Goal: Transaction & Acquisition: Purchase product/service

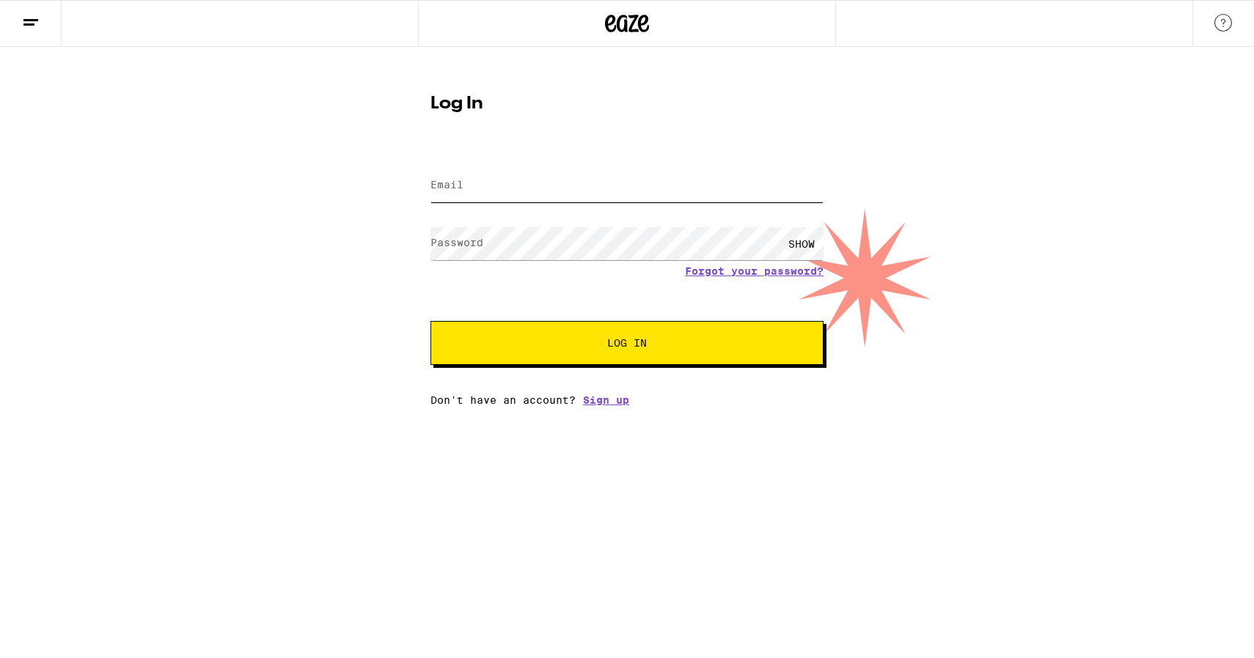
click at [570, 191] on input "Email" at bounding box center [626, 185] width 393 height 33
type input "angelahcruz@yahoo.com"
click at [430, 321] on button "Log In" at bounding box center [626, 343] width 393 height 44
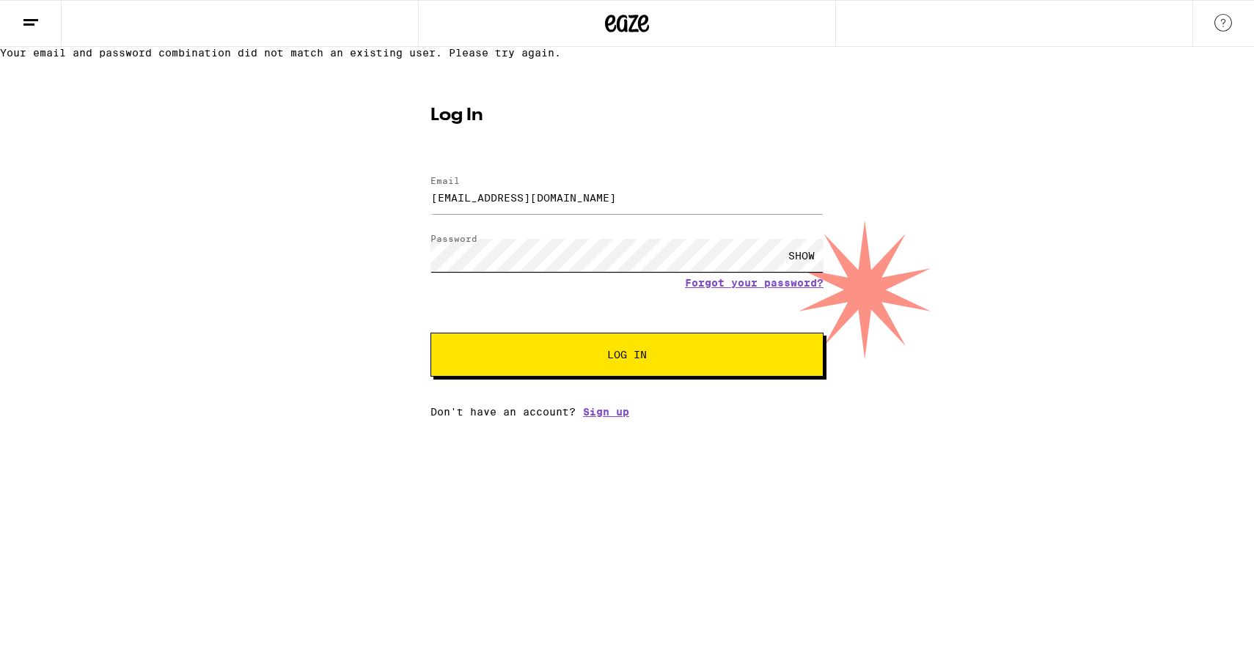
click at [312, 266] on div "Your email and password combination did not match an existing user. Please try …" at bounding box center [627, 232] width 1254 height 371
click at [430, 333] on button "Log In" at bounding box center [626, 355] width 393 height 44
click at [480, 214] on input "angelahcruz@yahoo.com" at bounding box center [626, 197] width 393 height 33
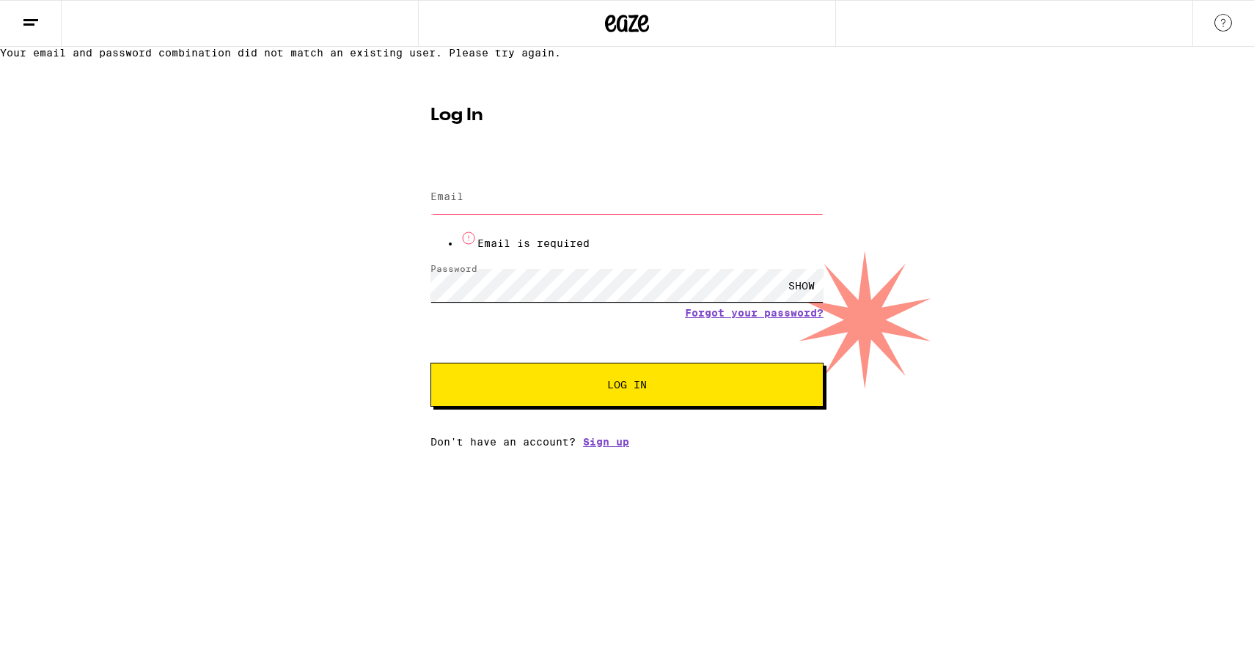
click at [461, 291] on div "Password SHOW" at bounding box center [626, 285] width 393 height 43
click at [800, 302] on div "SHOW" at bounding box center [801, 285] width 44 height 33
click at [518, 214] on input "Email" at bounding box center [626, 197] width 393 height 33
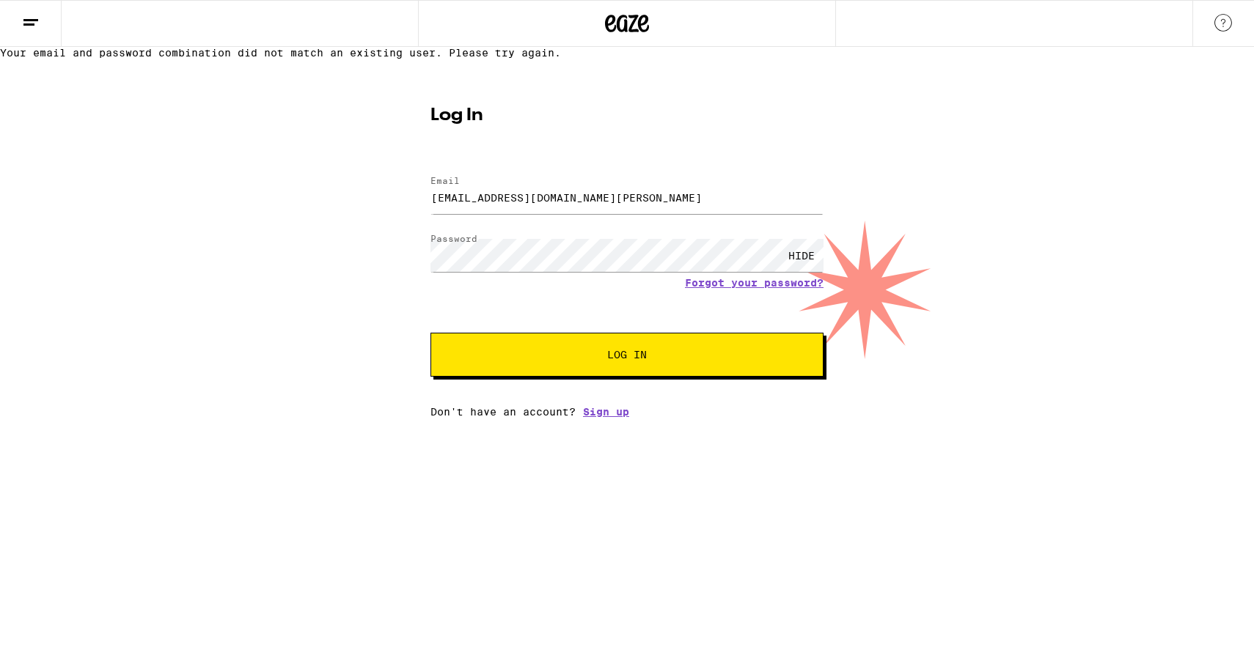
click at [525, 360] on span "Log In" at bounding box center [627, 355] width 274 height 10
click at [611, 377] on button "Log In" at bounding box center [626, 355] width 393 height 44
click at [467, 214] on input "cruz148@mail.chapman.edu" at bounding box center [626, 197] width 393 height 33
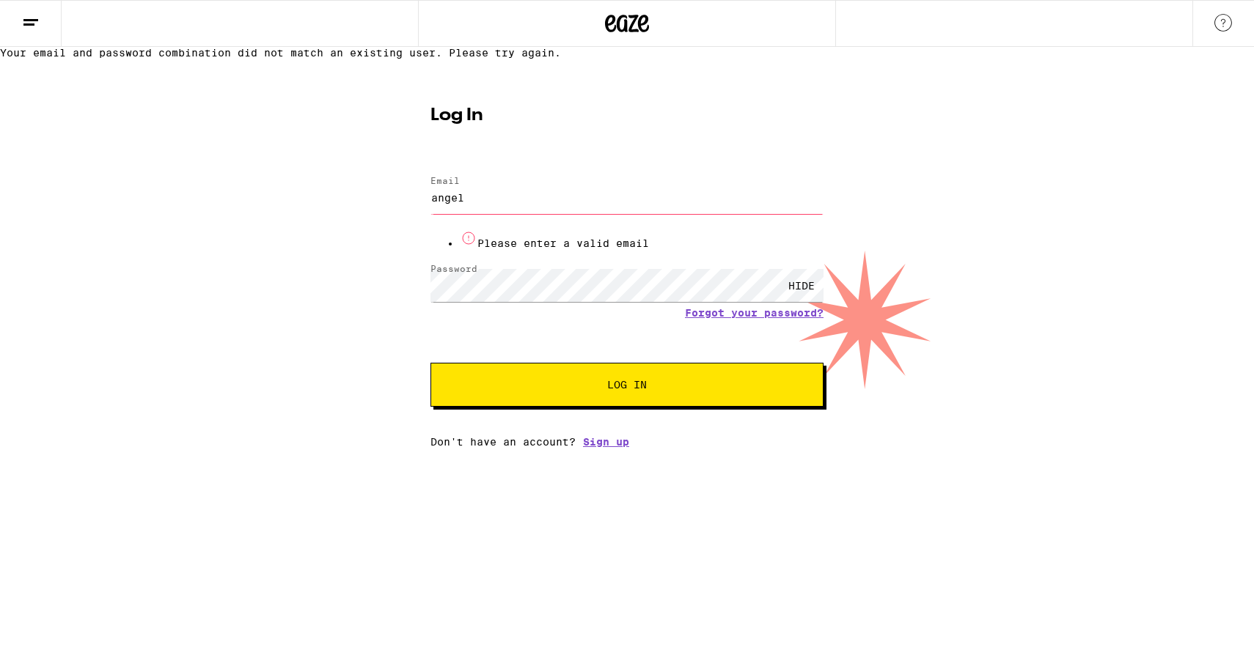
type input "angelahcruz@yahoo.com"
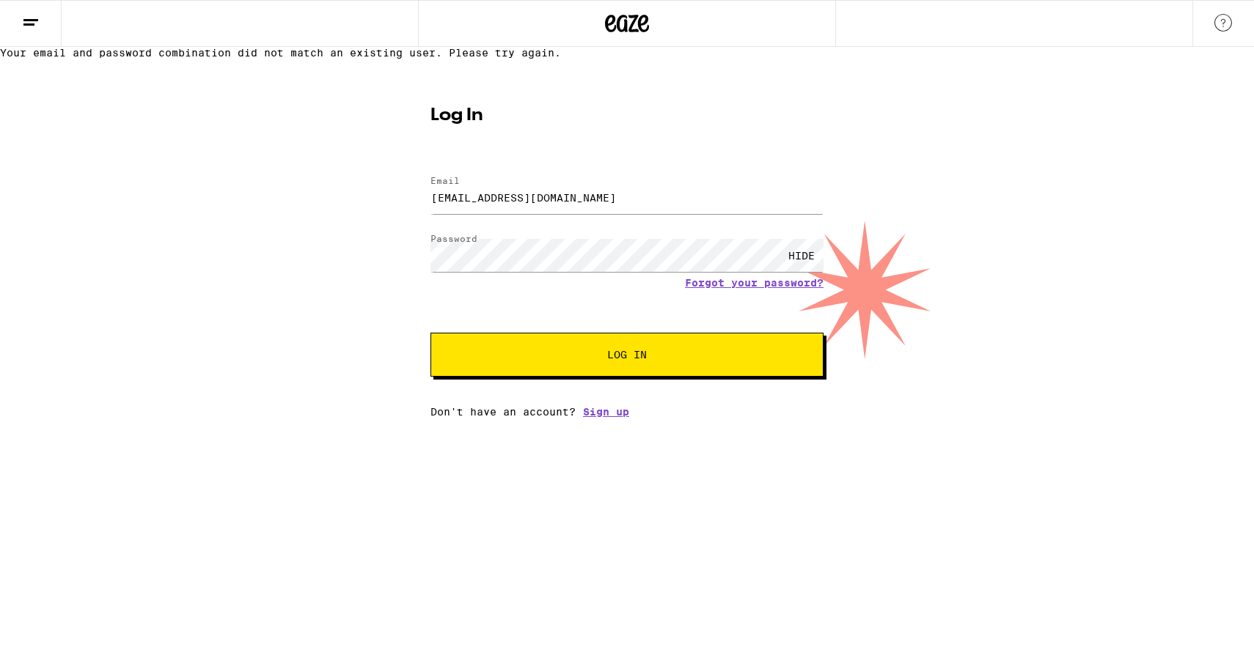
click at [509, 360] on span "Log In" at bounding box center [627, 355] width 274 height 10
click at [737, 289] on link "Forgot your password?" at bounding box center [754, 283] width 139 height 12
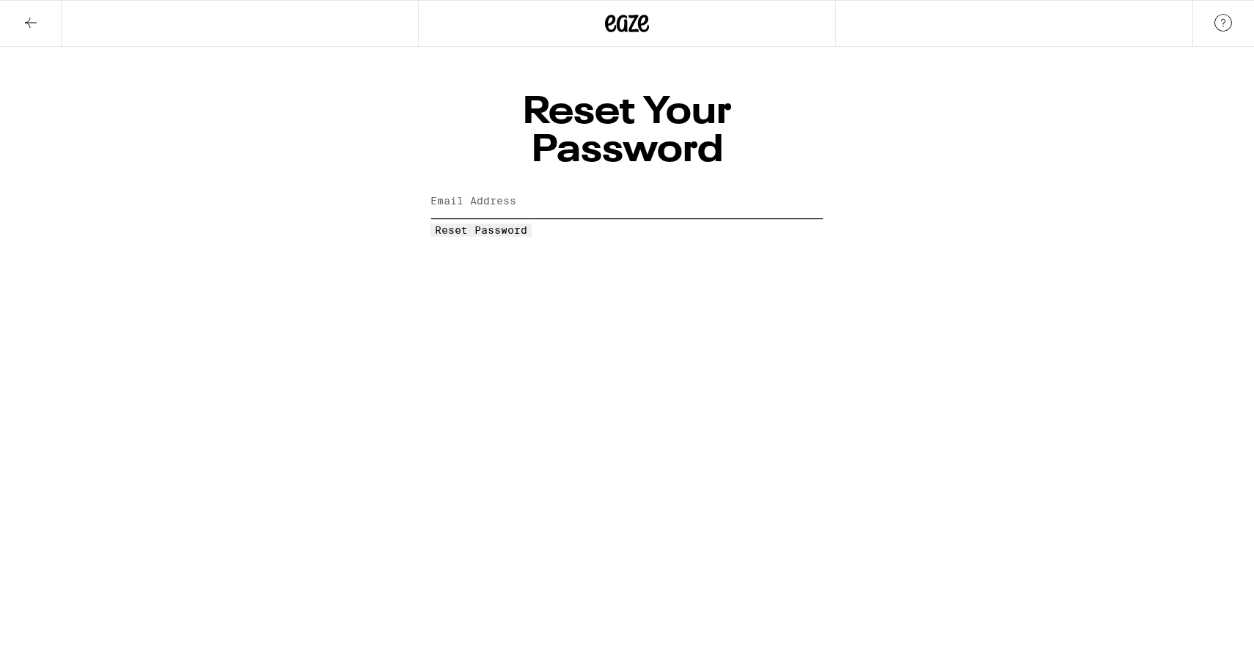
click at [590, 185] on input "Email Address" at bounding box center [626, 201] width 393 height 33
type input "angelahcruz@yahoo.com"
click at [563, 202] on html "Reset Your Password Email Address angelahcruz@yahoo.com Reset Password Weed Del…" at bounding box center [627, 118] width 1254 height 237
click at [527, 224] on span "Reset Password" at bounding box center [481, 230] width 92 height 12
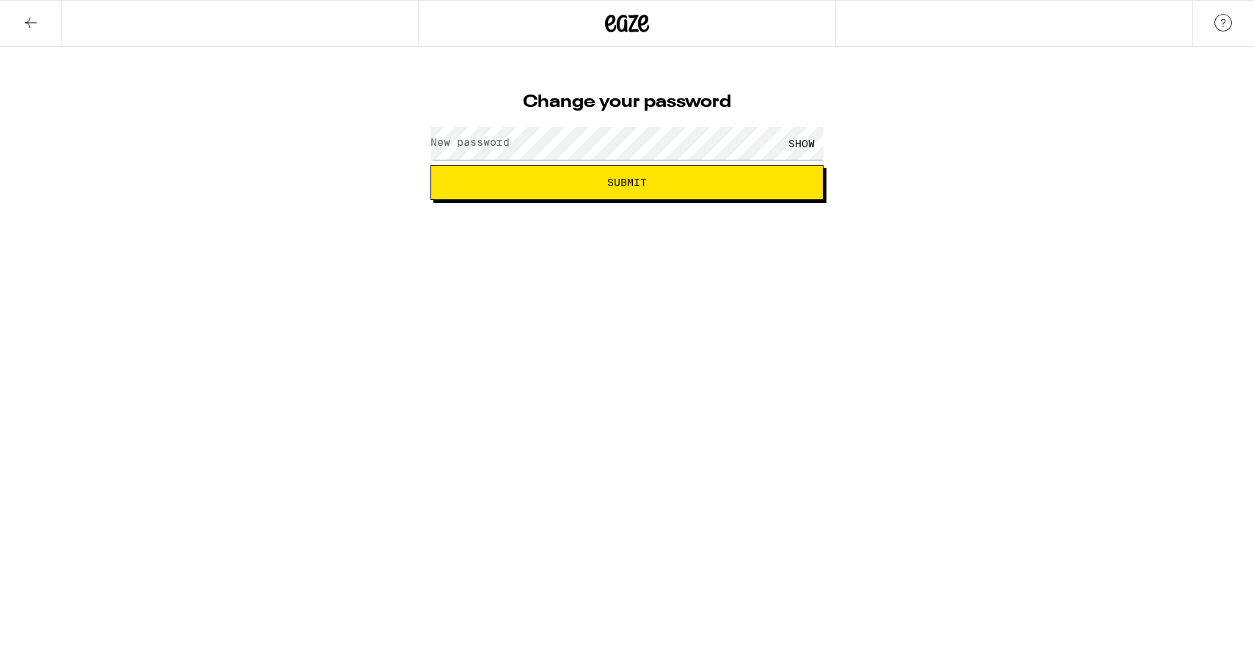
click at [672, 169] on button "Submit" at bounding box center [626, 182] width 393 height 35
click at [800, 145] on div "SHOW" at bounding box center [801, 143] width 44 height 33
click at [704, 193] on button "Submit" at bounding box center [626, 182] width 393 height 35
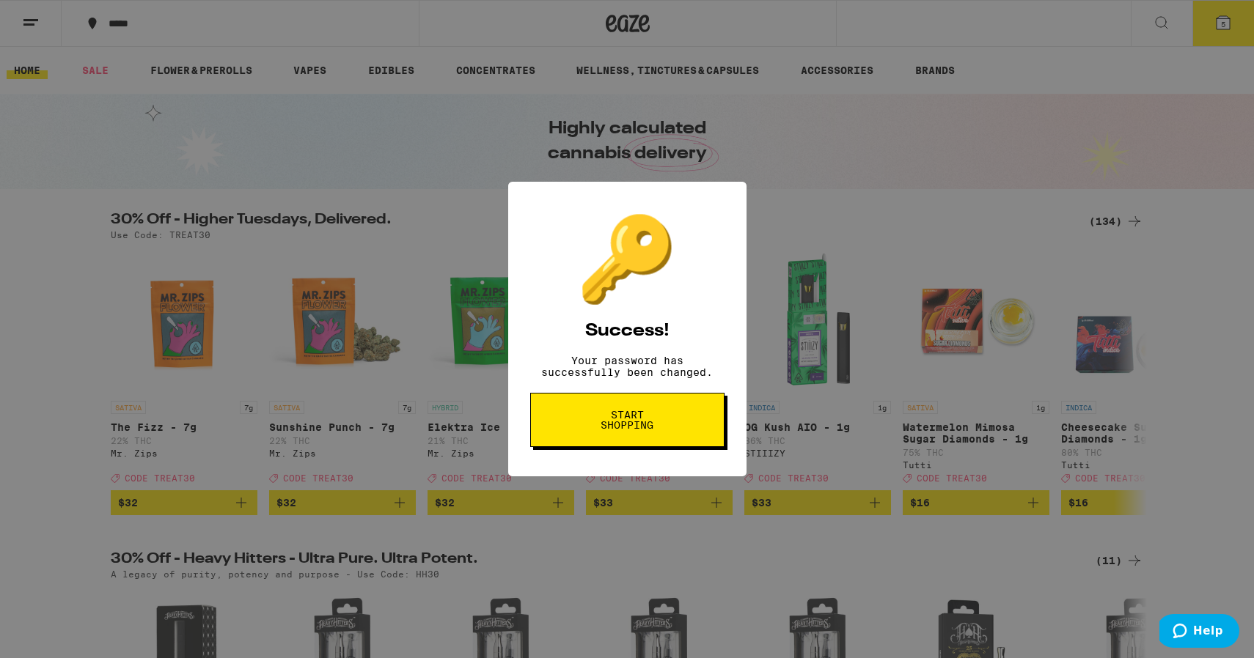
click at [641, 419] on span "Start shopping" at bounding box center [627, 420] width 76 height 21
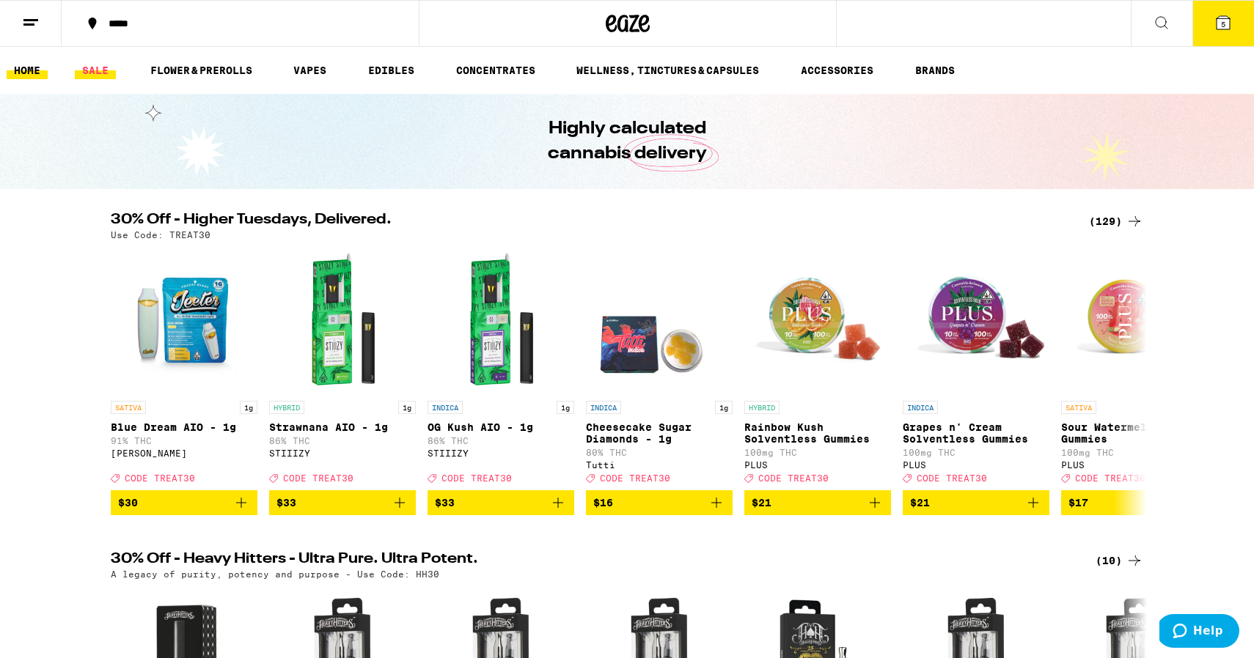
click at [95, 78] on link "SALE" at bounding box center [95, 71] width 41 height 18
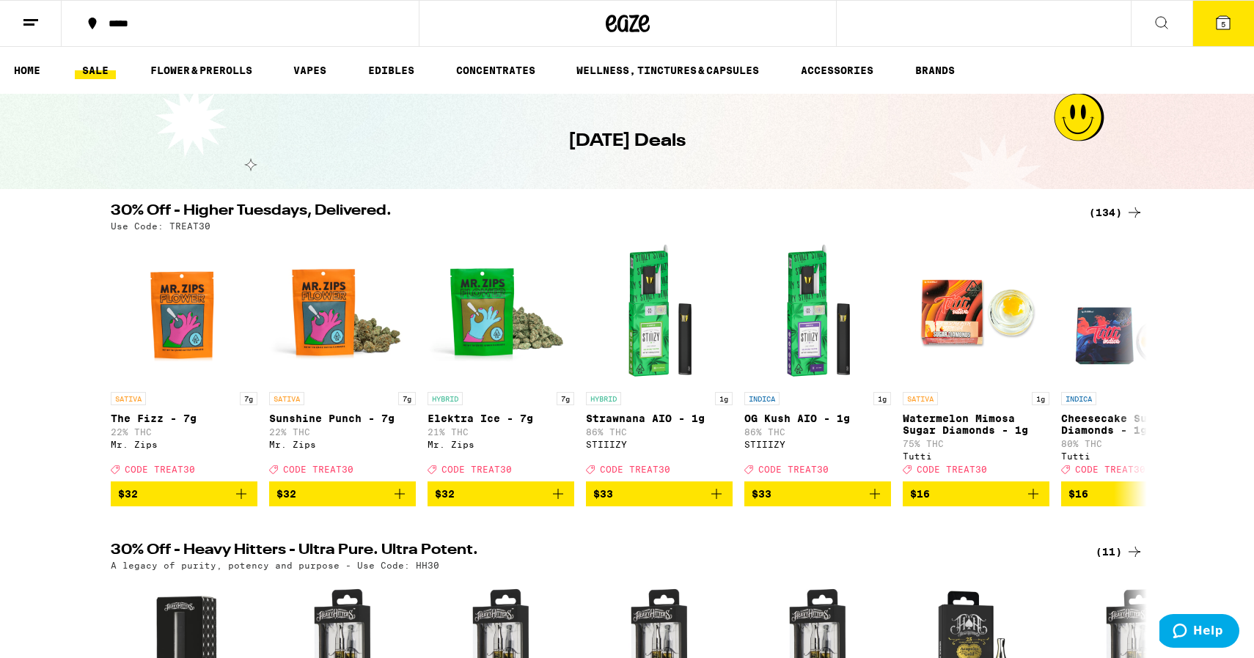
click at [1215, 34] on button "5" at bounding box center [1223, 23] width 62 height 45
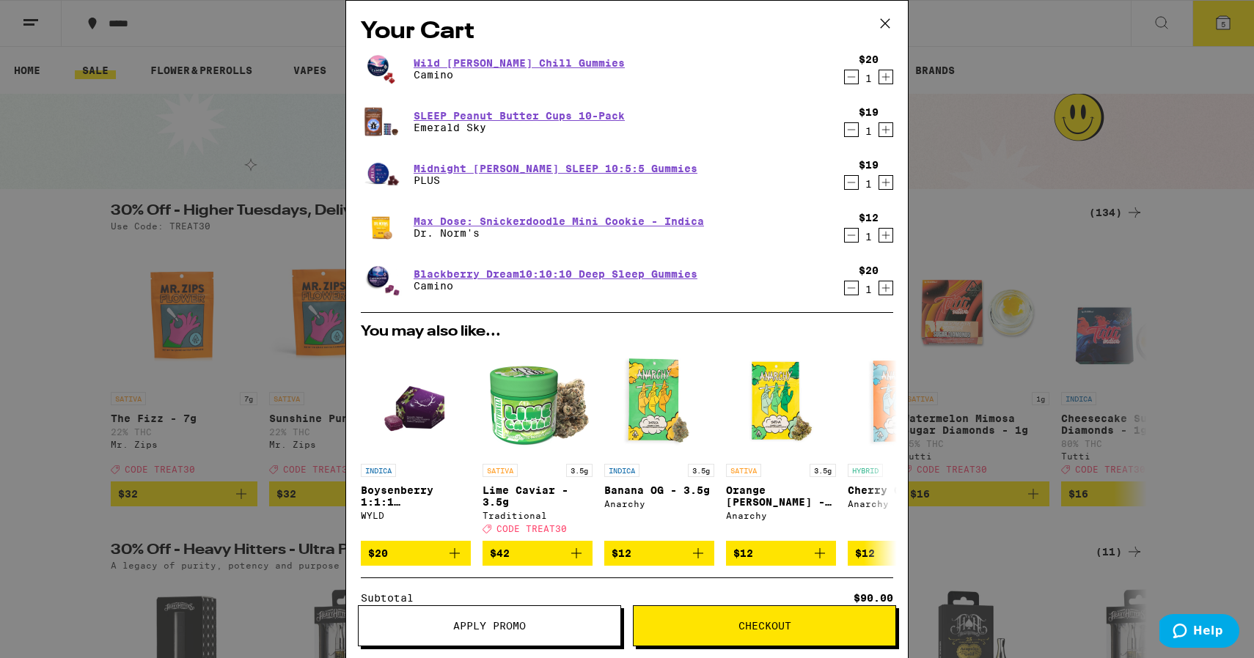
click at [847, 76] on icon "Decrement" at bounding box center [850, 77] width 13 height 18
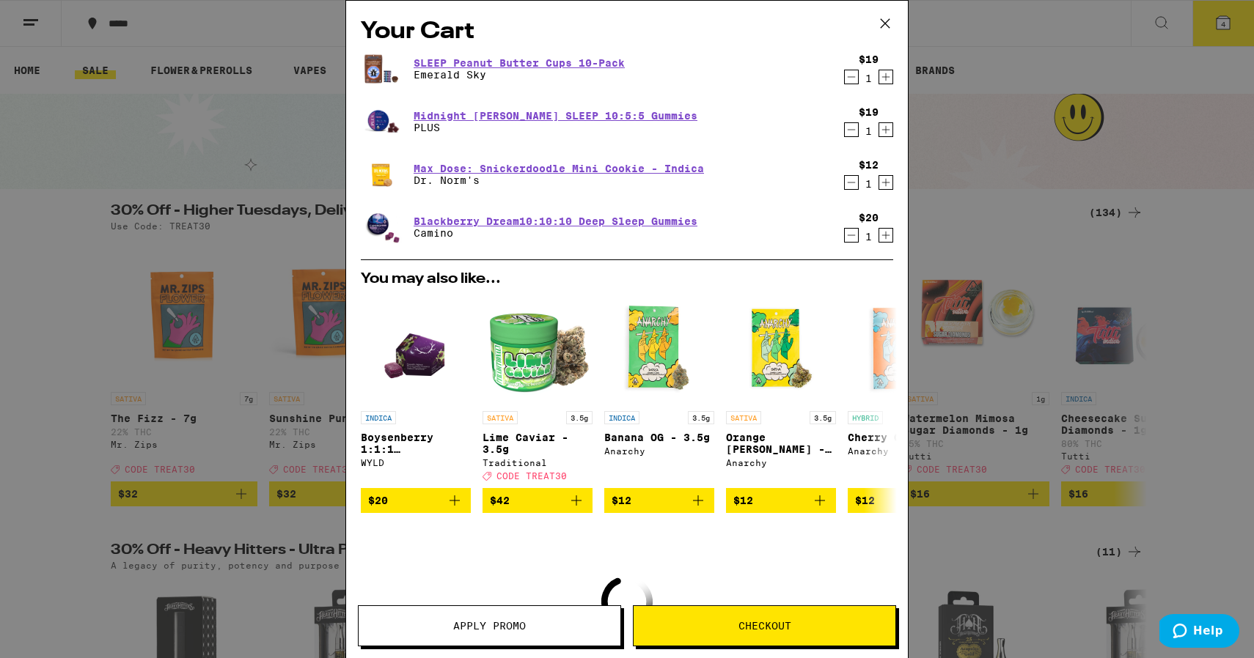
click at [850, 128] on icon "Decrement" at bounding box center [850, 130] width 13 height 18
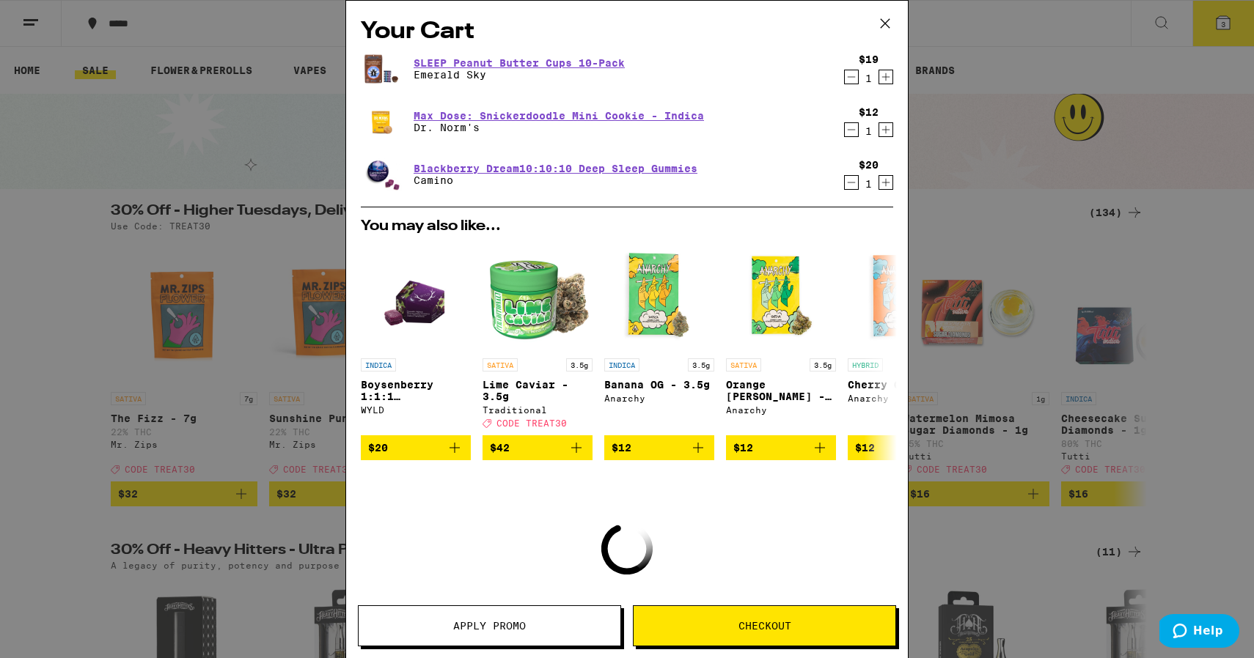
click at [850, 132] on icon "Decrement" at bounding box center [850, 130] width 13 height 18
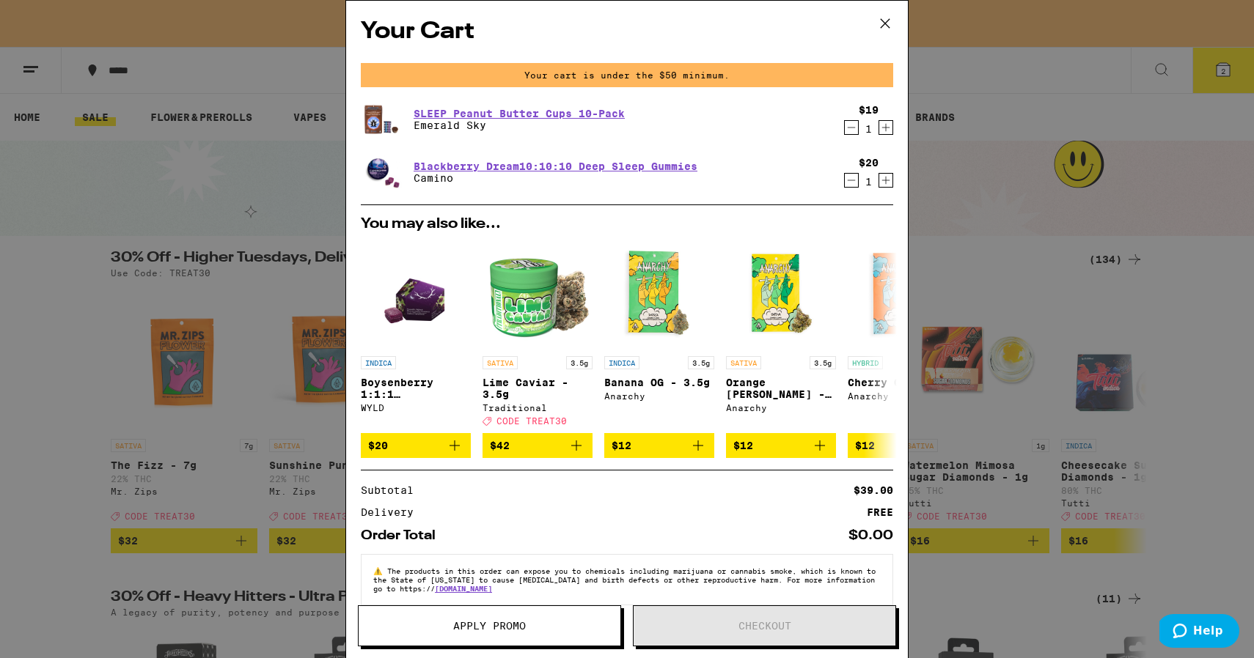
click at [851, 180] on icon "Decrement" at bounding box center [851, 180] width 8 height 0
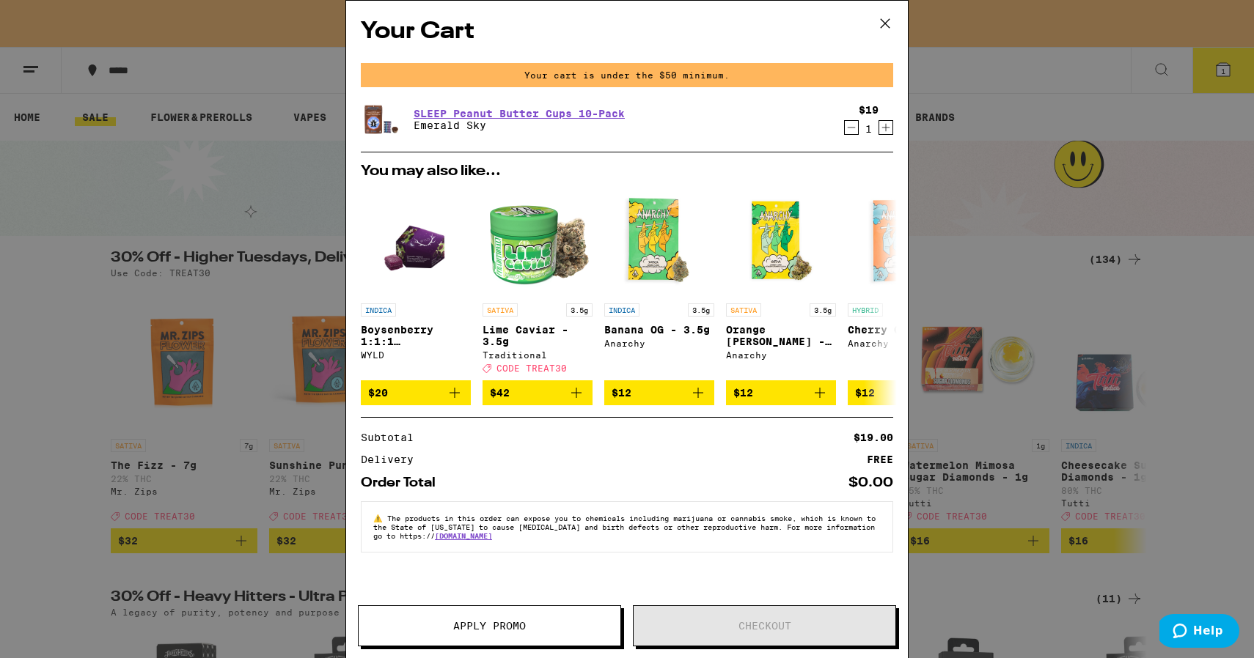
click at [850, 128] on icon "Decrement" at bounding box center [850, 128] width 13 height 18
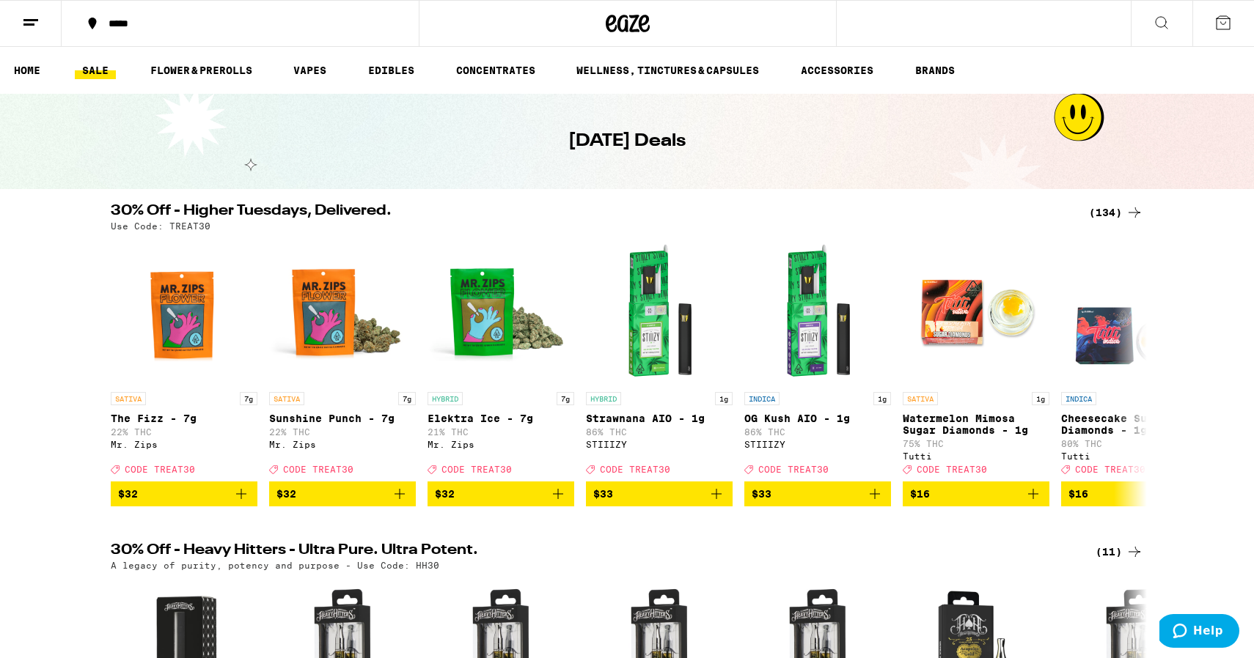
click at [1114, 217] on div "(134)" at bounding box center [1116, 213] width 54 height 18
click at [1111, 213] on div "(134)" at bounding box center [1116, 213] width 54 height 18
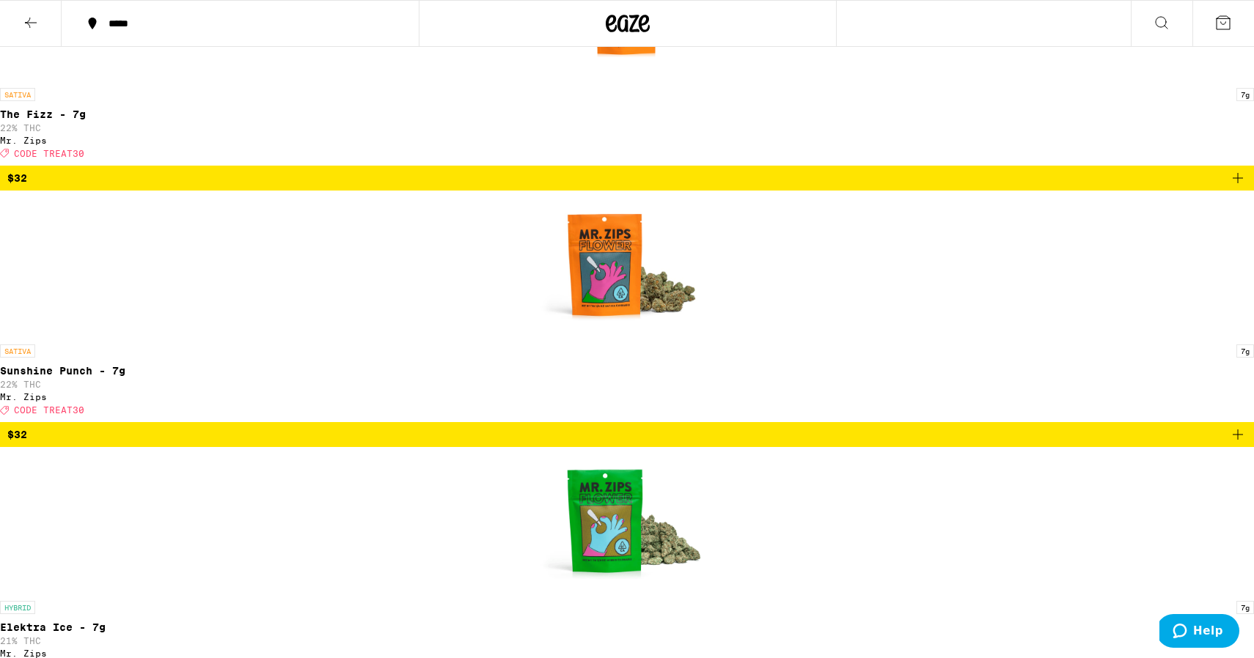
scroll to position [489, 0]
